Goal: Transaction & Acquisition: Purchase product/service

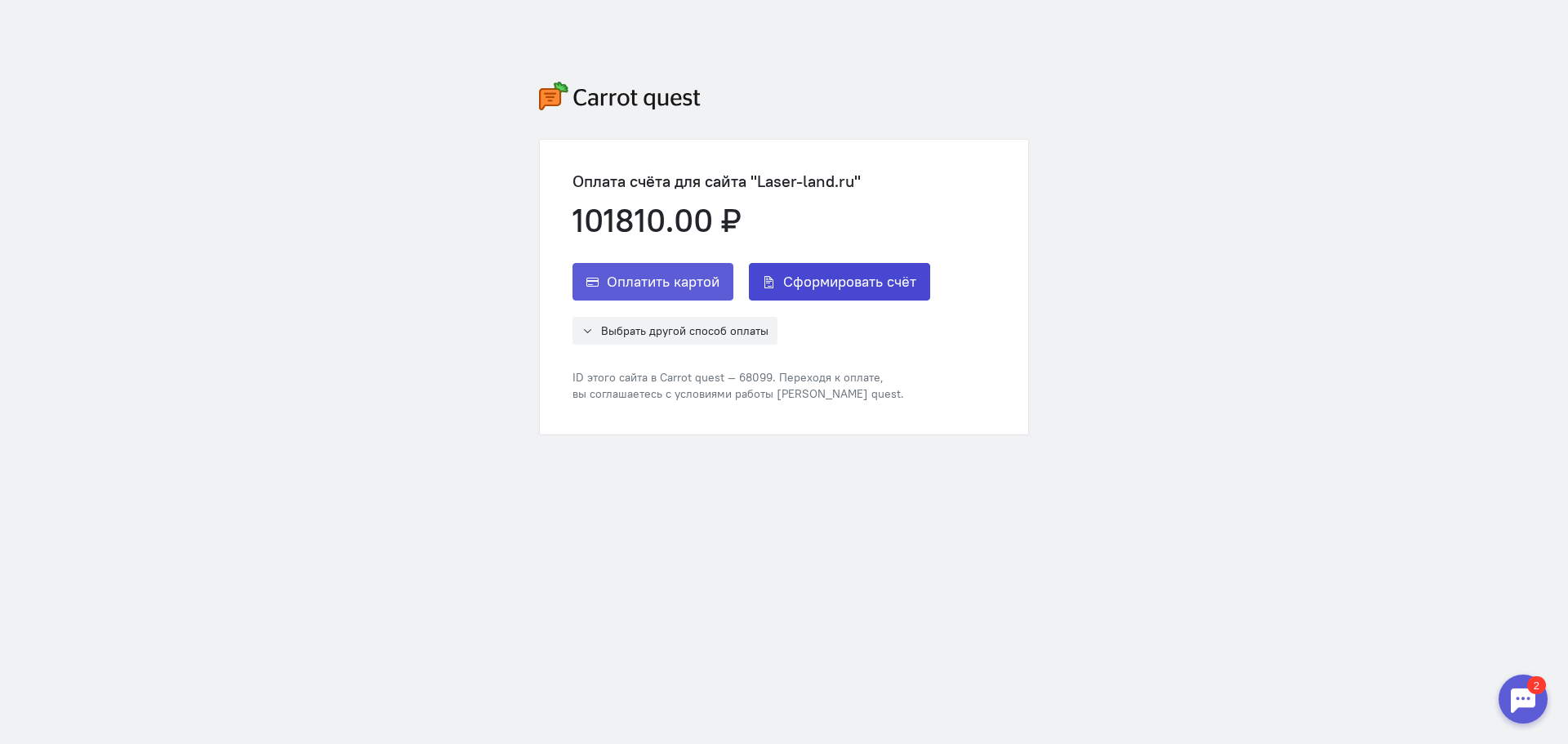
click at [810, 292] on button "Сформировать счёт" at bounding box center [840, 282] width 181 height 38
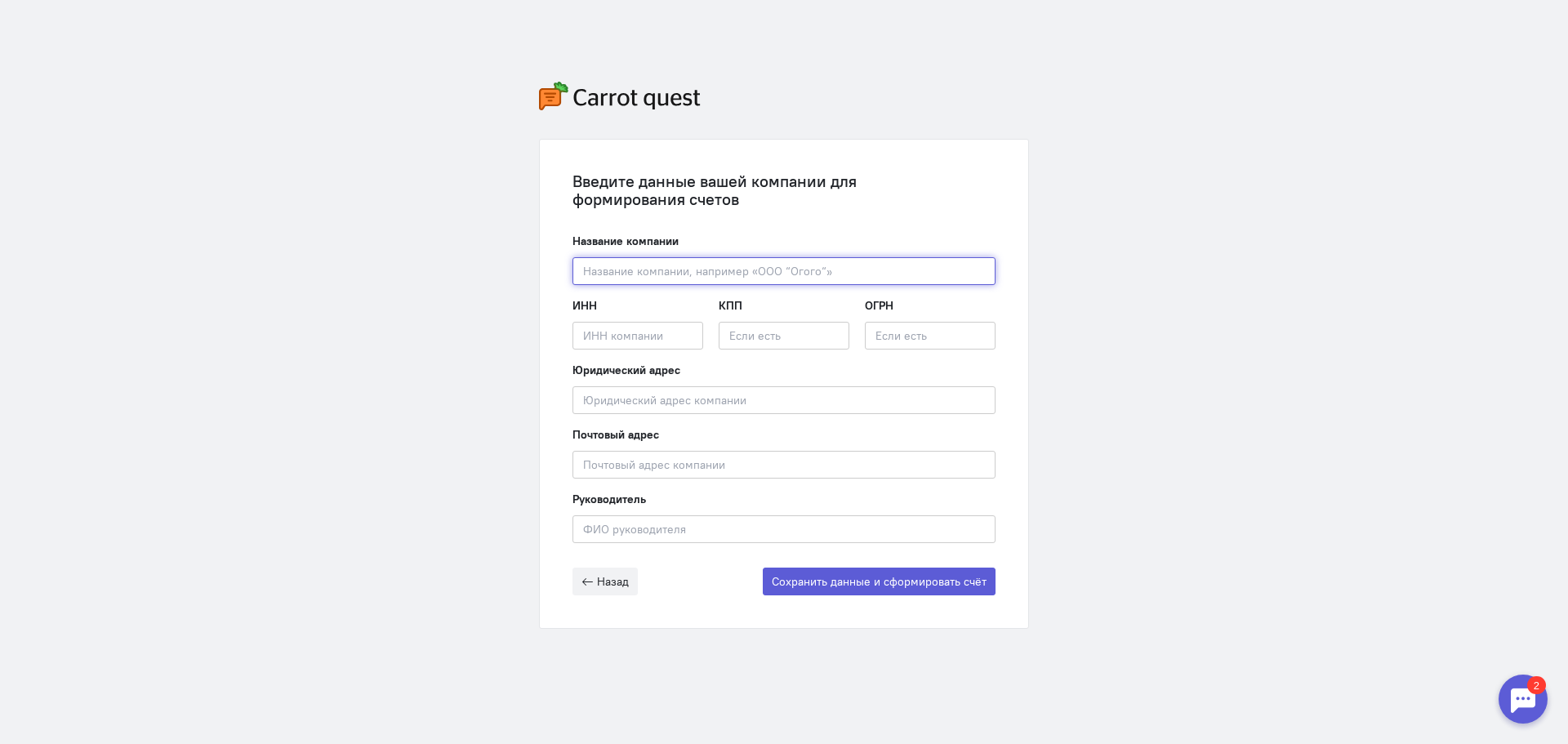
click at [729, 273] on input "text" at bounding box center [783, 271] width 423 height 28
click at [622, 577] on span "Назад" at bounding box center [612, 581] width 32 height 15
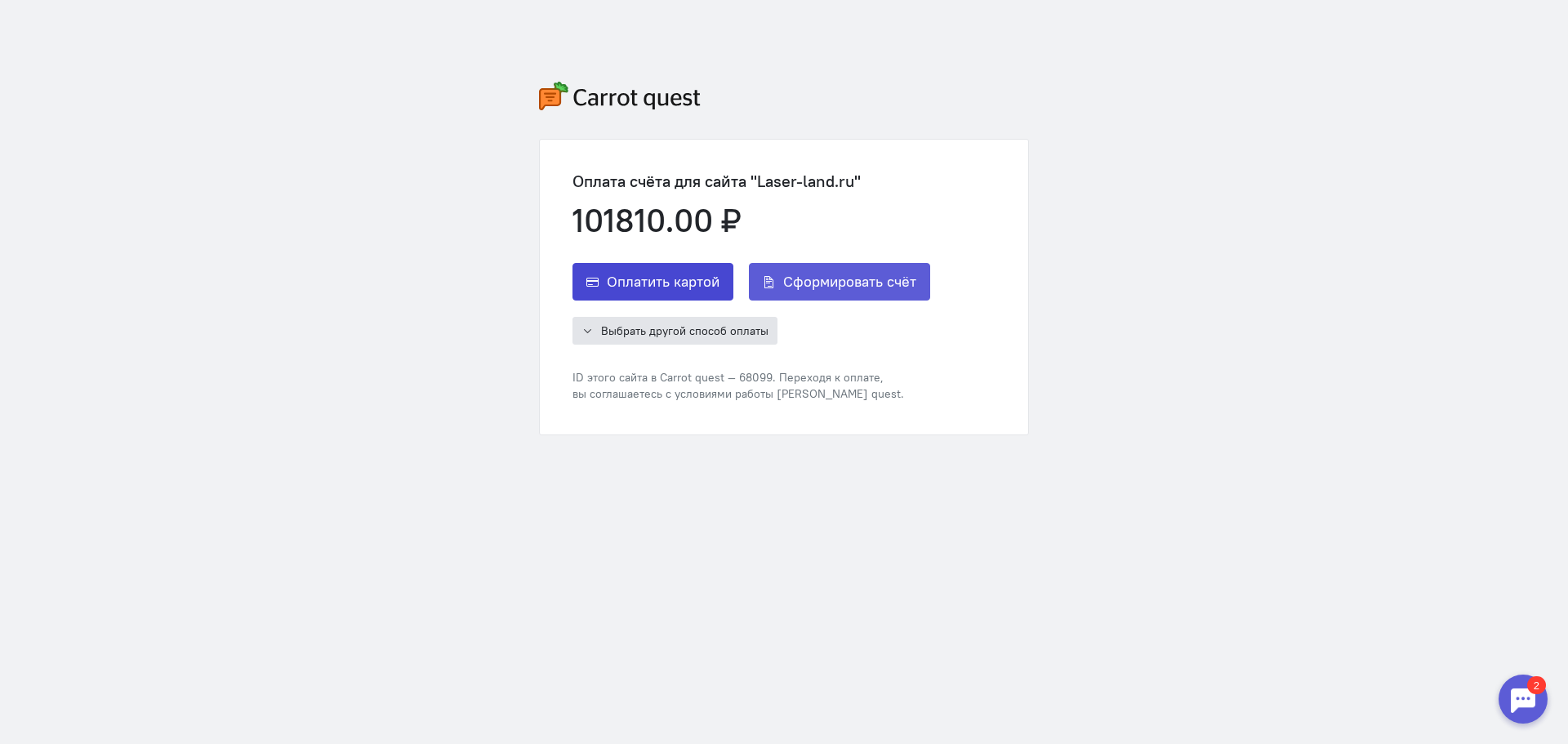
click at [655, 285] on span "Оплатить картой" at bounding box center [663, 281] width 113 height 20
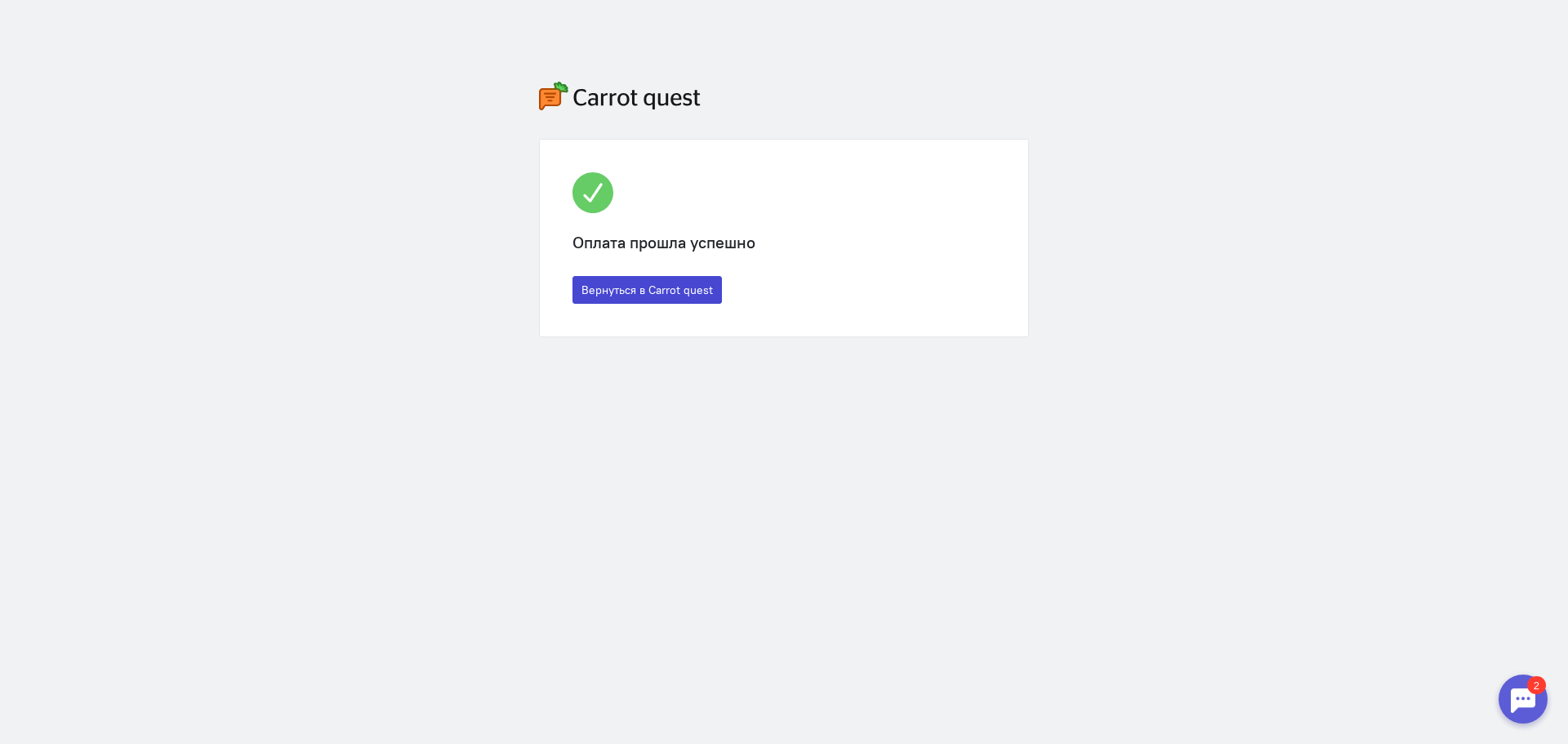
click at [632, 292] on button "Вернуться в Carrot quest" at bounding box center [647, 290] width 149 height 28
